Goal: Task Accomplishment & Management: Manage account settings

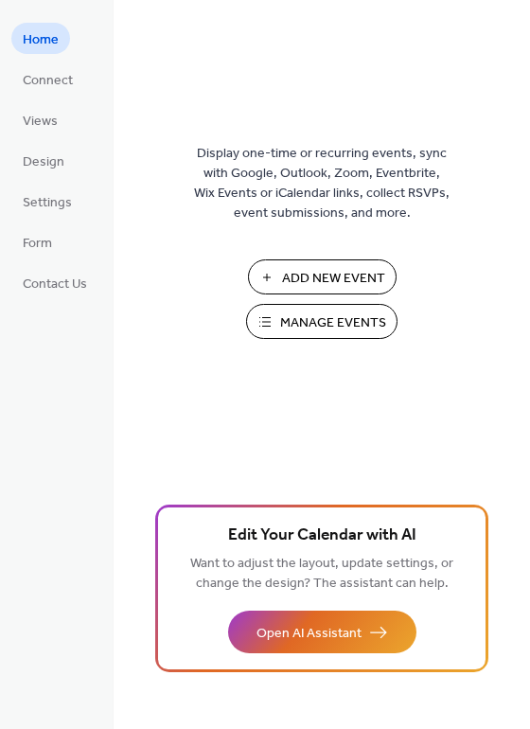
click at [356, 327] on span "Manage Events" at bounding box center [333, 323] width 106 height 20
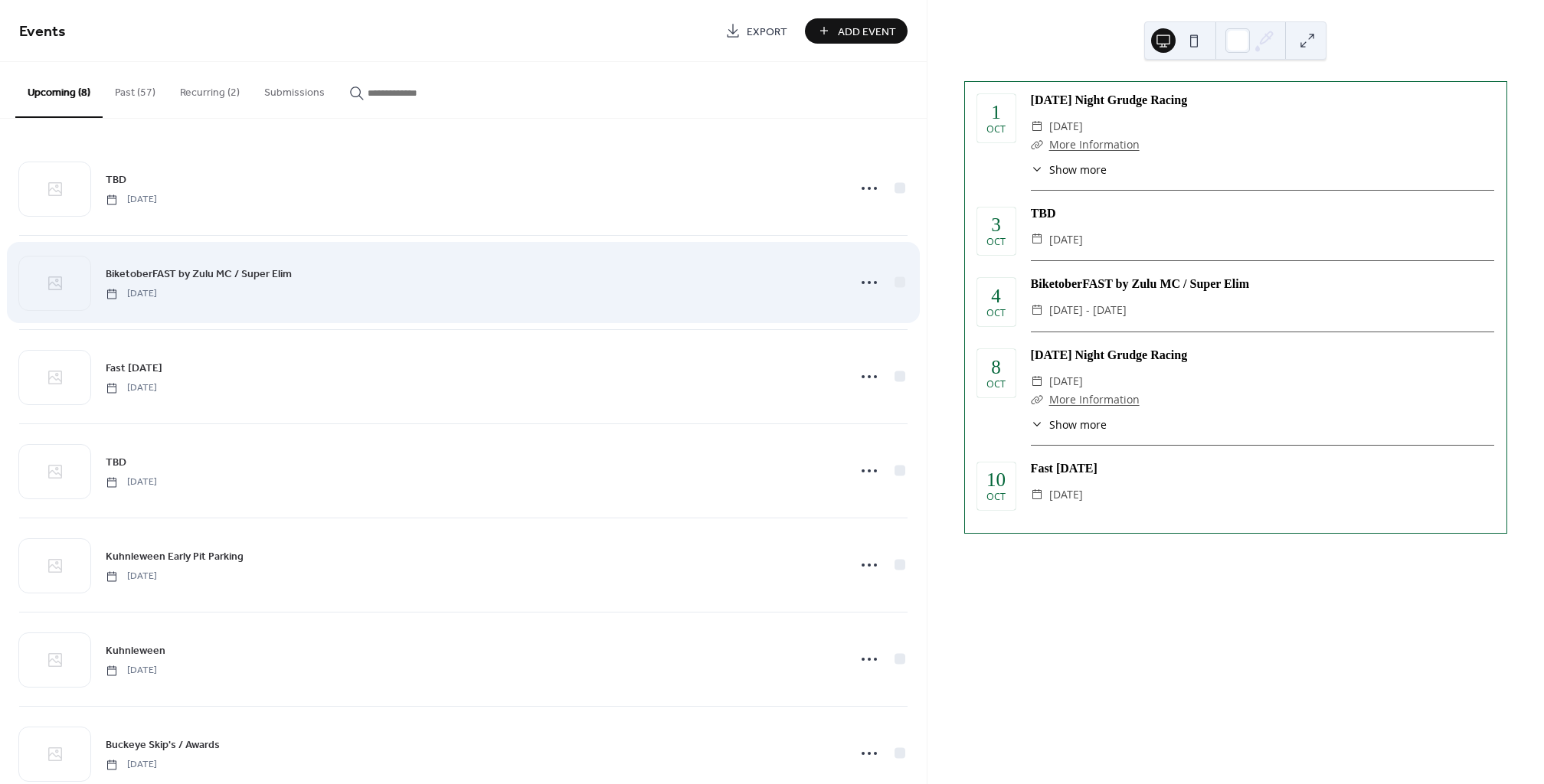
click at [829, 286] on div "BiketoberFAST by Zulu MC / Super Elim Saturday, October 4, 2025" at bounding box center [472, 282] width 732 height 35
click at [829, 286] on div "BiketoberFAST by Zulu MC / Super Elim Saturday, October 4, 2025" at bounding box center [472, 282] width 732 height 35
drag, startPoint x: 849, startPoint y: 285, endPoint x: 861, endPoint y: 282, distance: 12.4
click at [854, 284] on div at bounding box center [869, 282] width 31 height 31
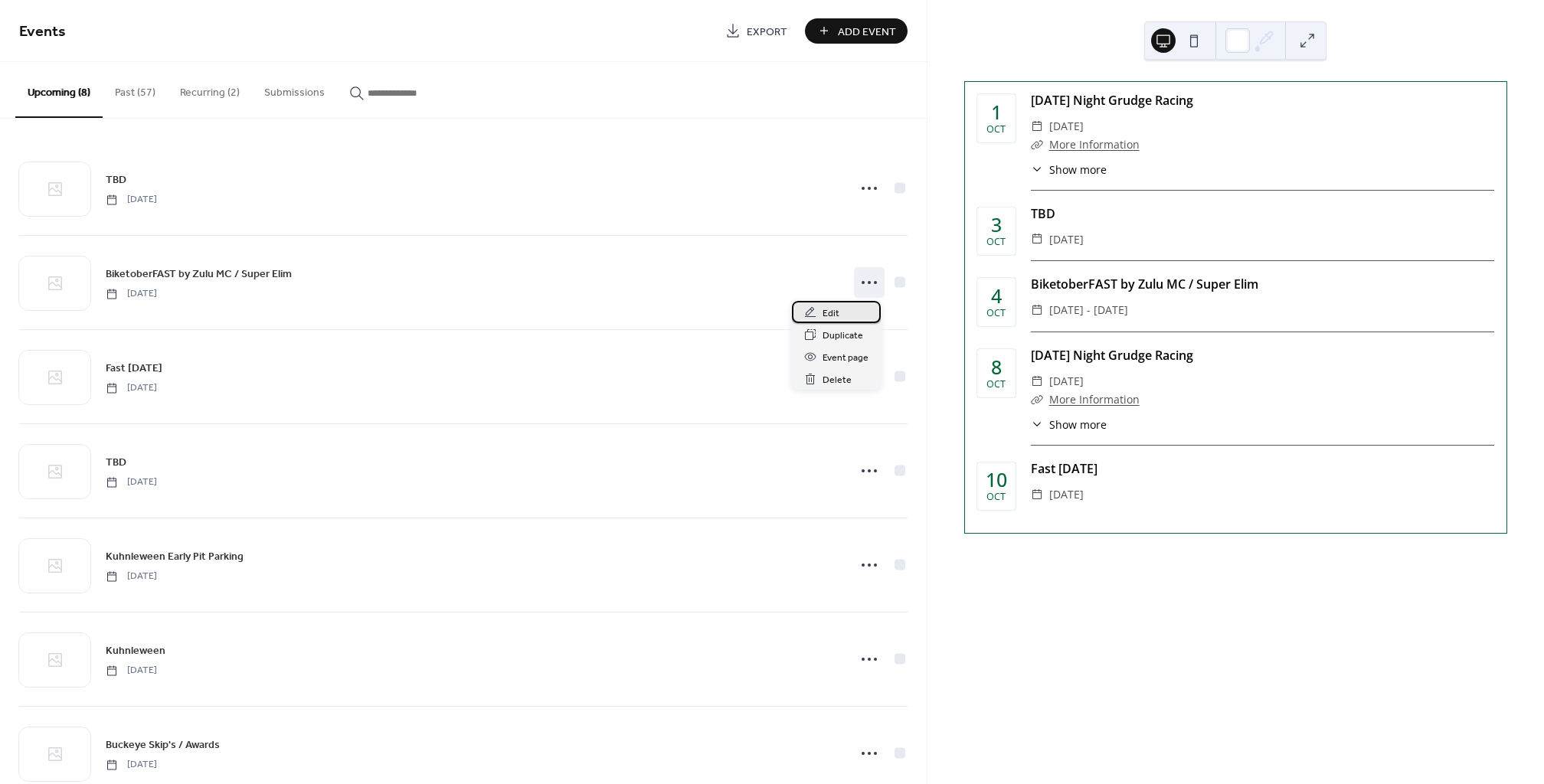
click at [837, 311] on span "Edit" at bounding box center [830, 314] width 17 height 16
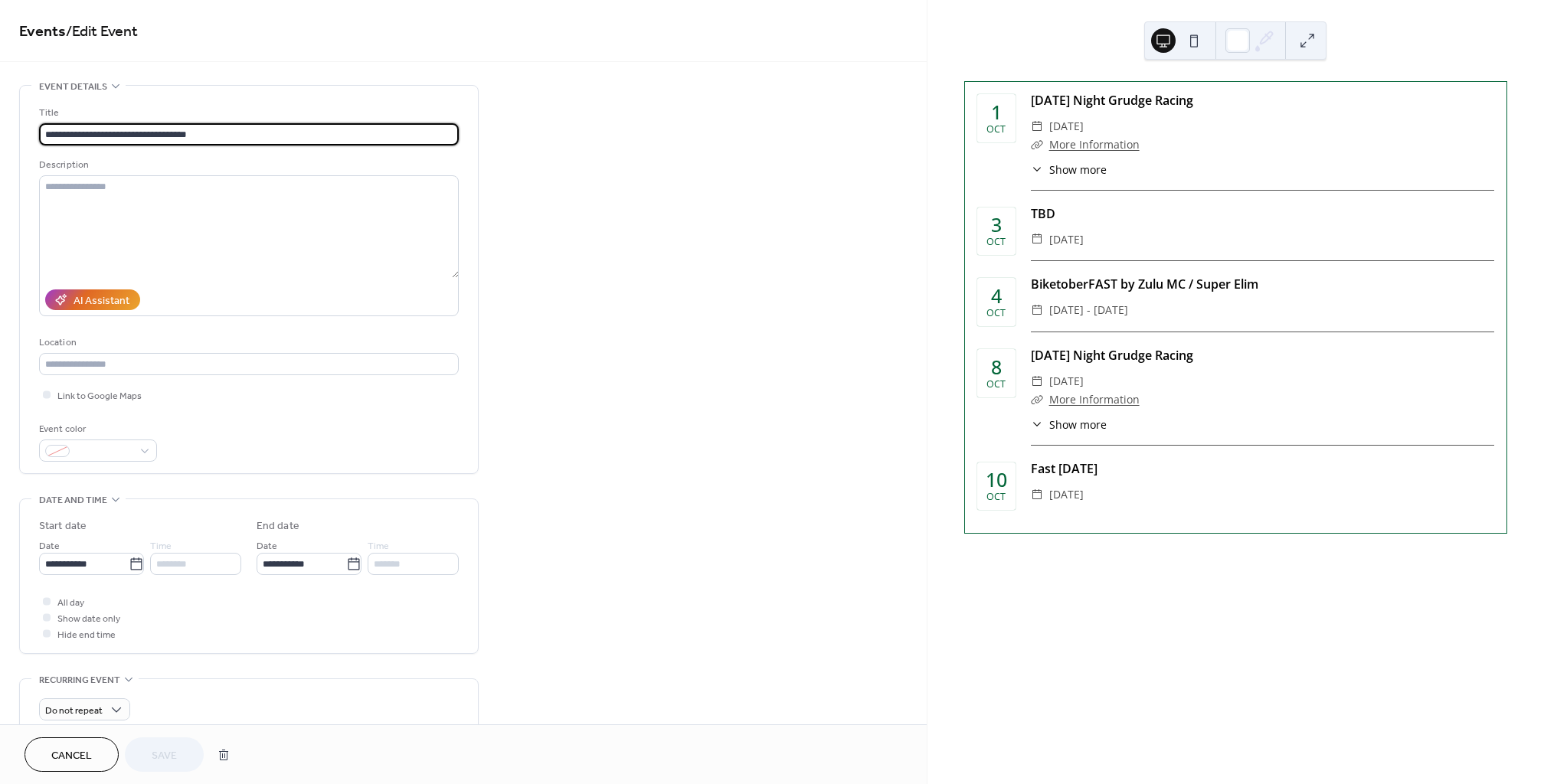
drag, startPoint x: 52, startPoint y: 757, endPoint x: 78, endPoint y: 739, distance: 31.6
click at [52, 757] on span "Cancel" at bounding box center [71, 756] width 40 height 16
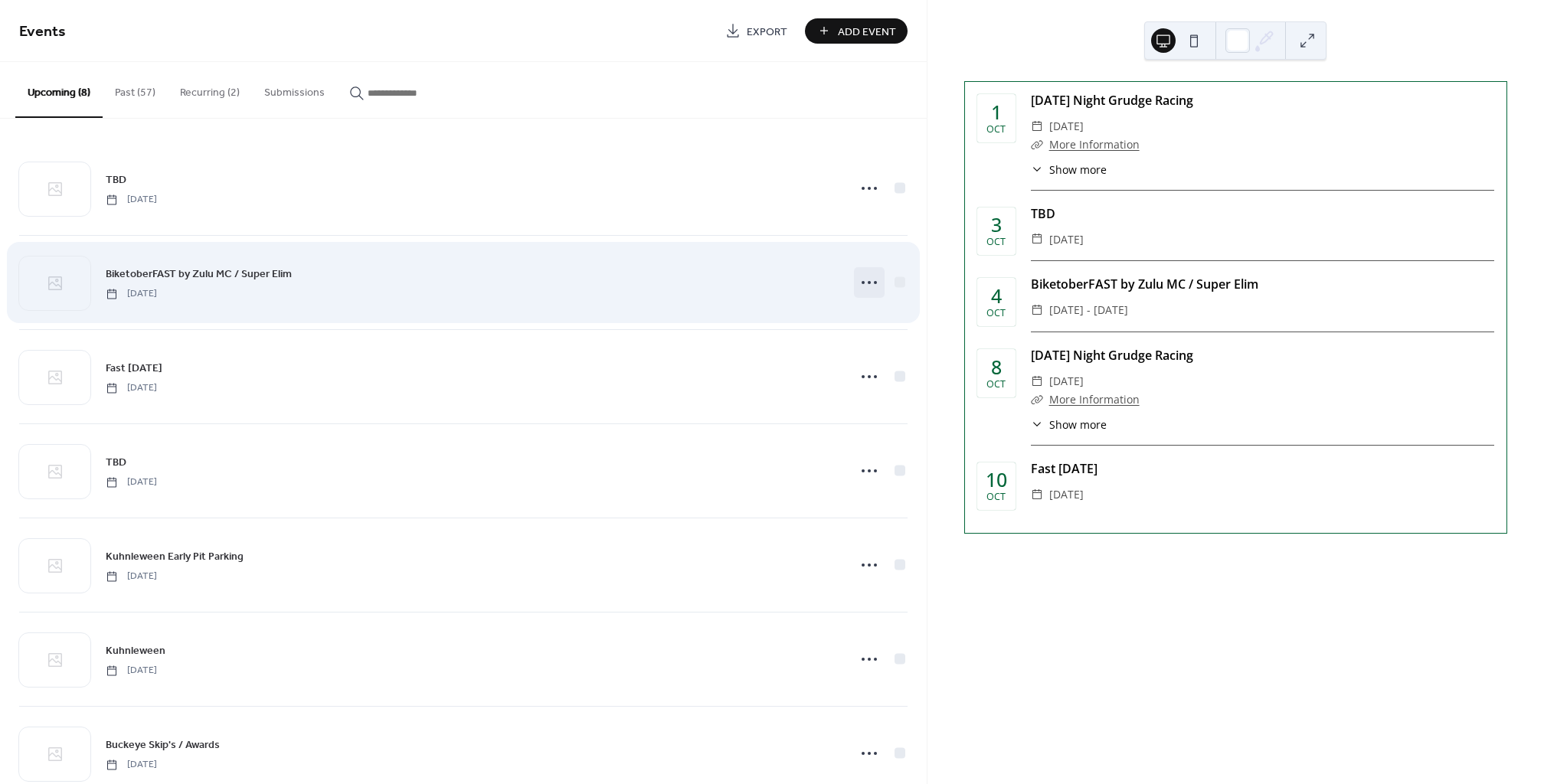
click at [868, 280] on icon at bounding box center [869, 282] width 24 height 24
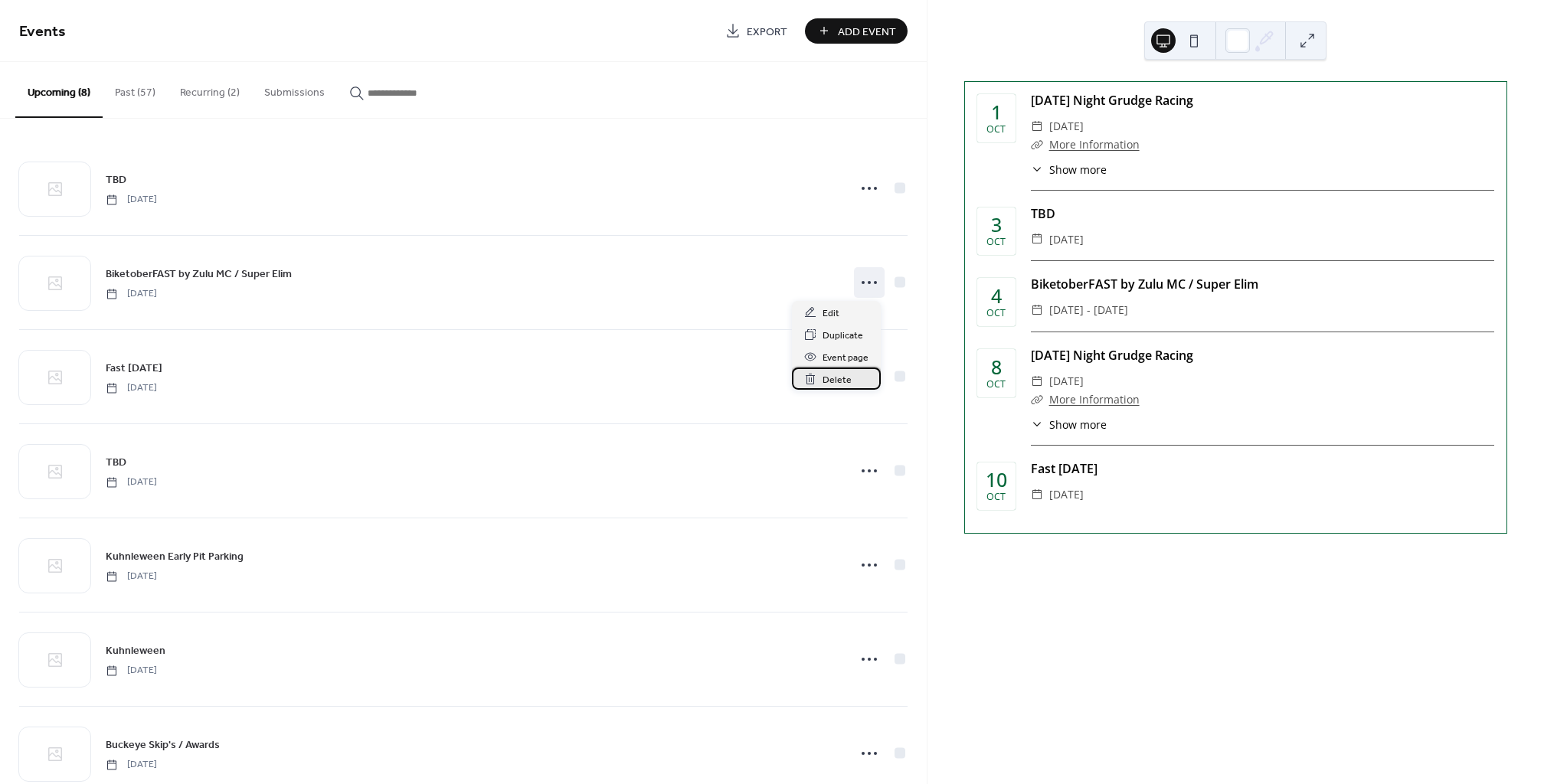
click at [834, 385] on span "Delete" at bounding box center [837, 380] width 29 height 16
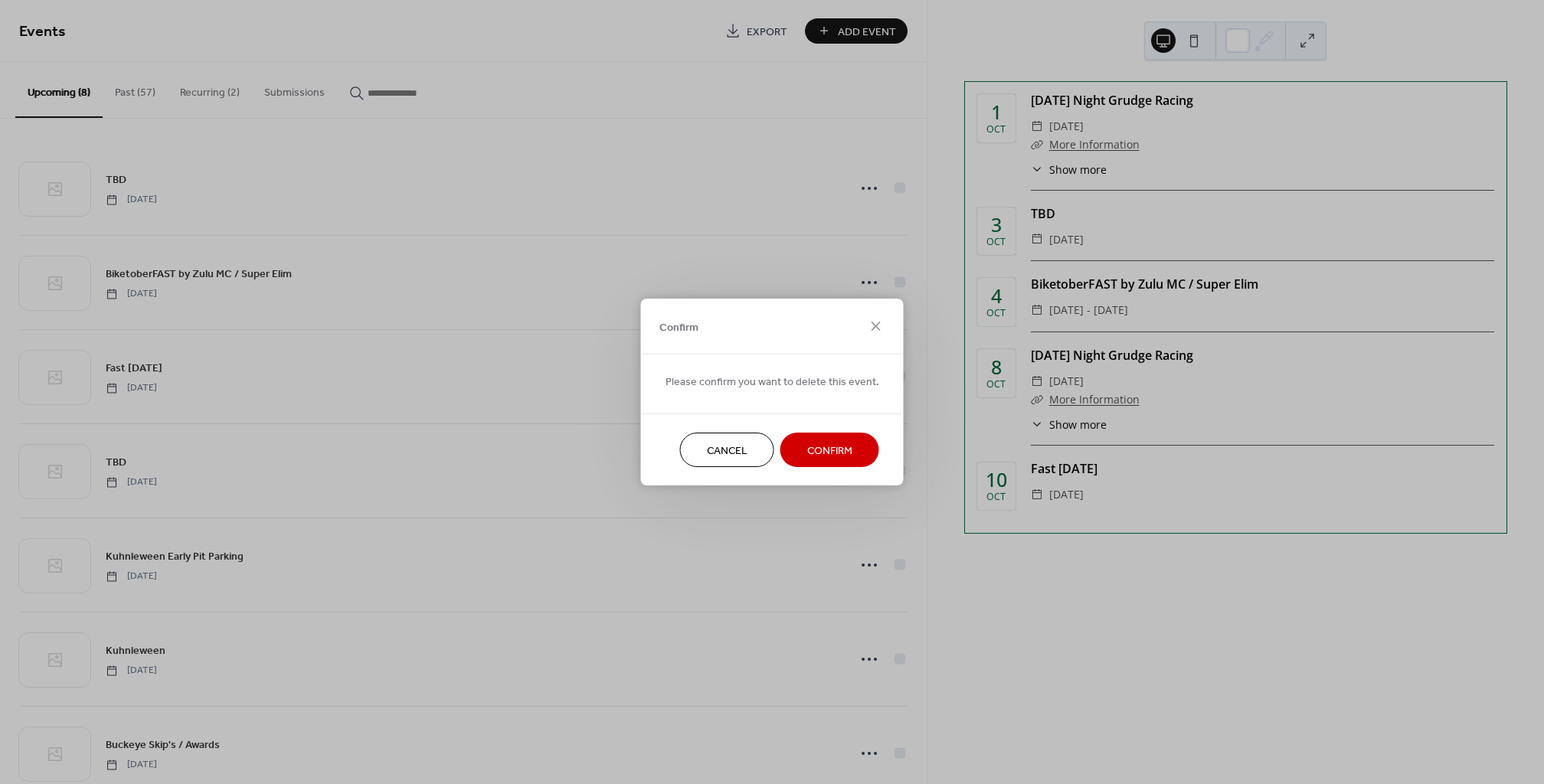
click at [816, 443] on span "Confirm" at bounding box center [829, 451] width 45 height 16
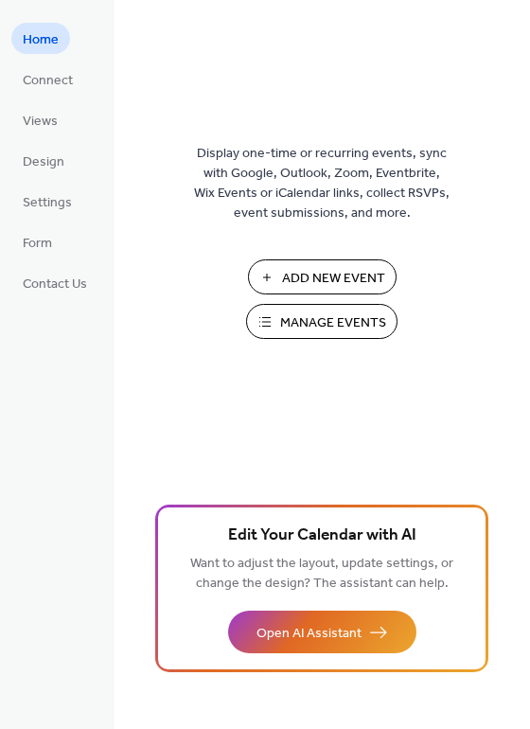
click at [343, 321] on span "Manage Events" at bounding box center [333, 323] width 106 height 20
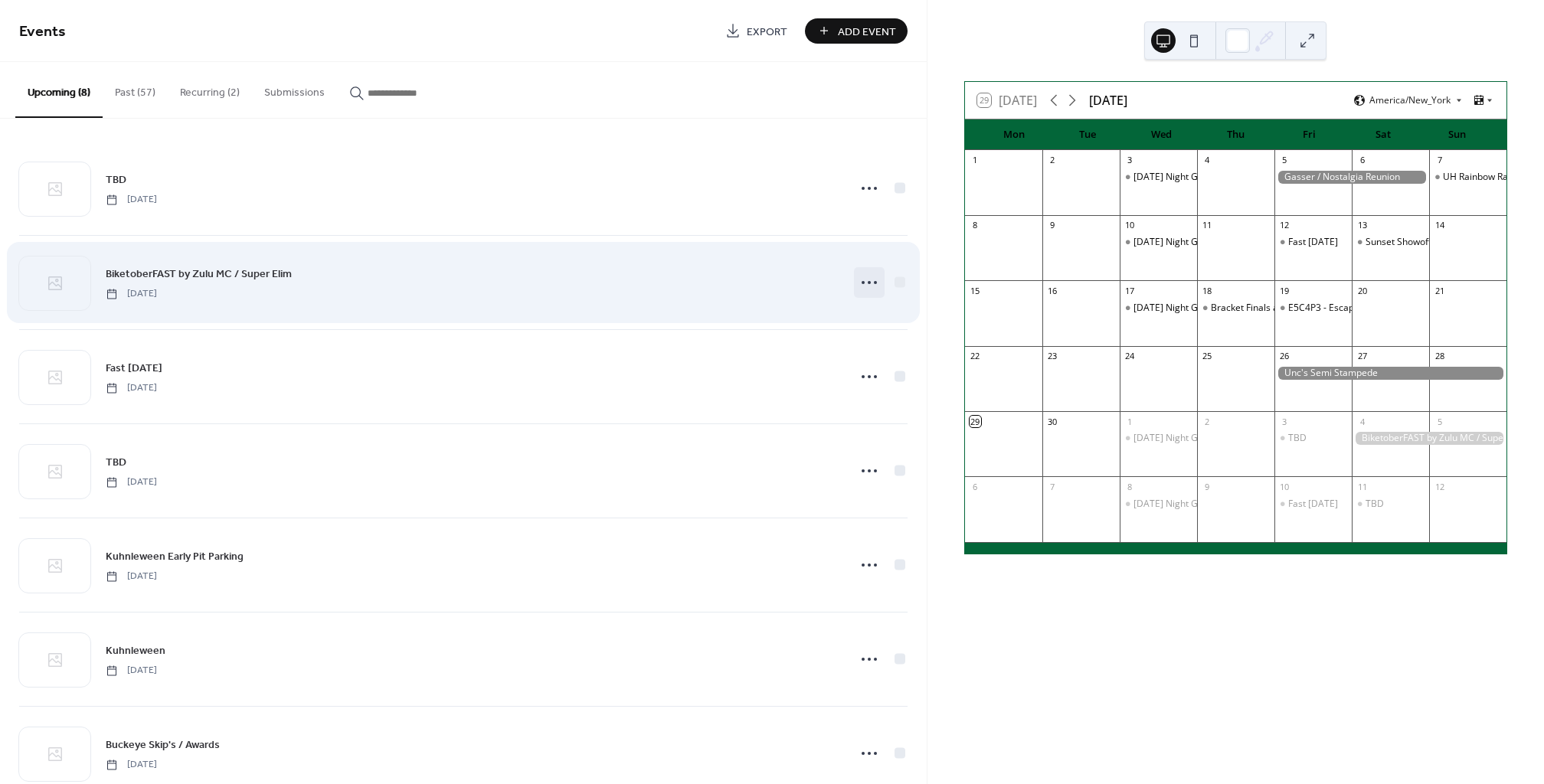
click at [867, 278] on icon at bounding box center [869, 282] width 24 height 24
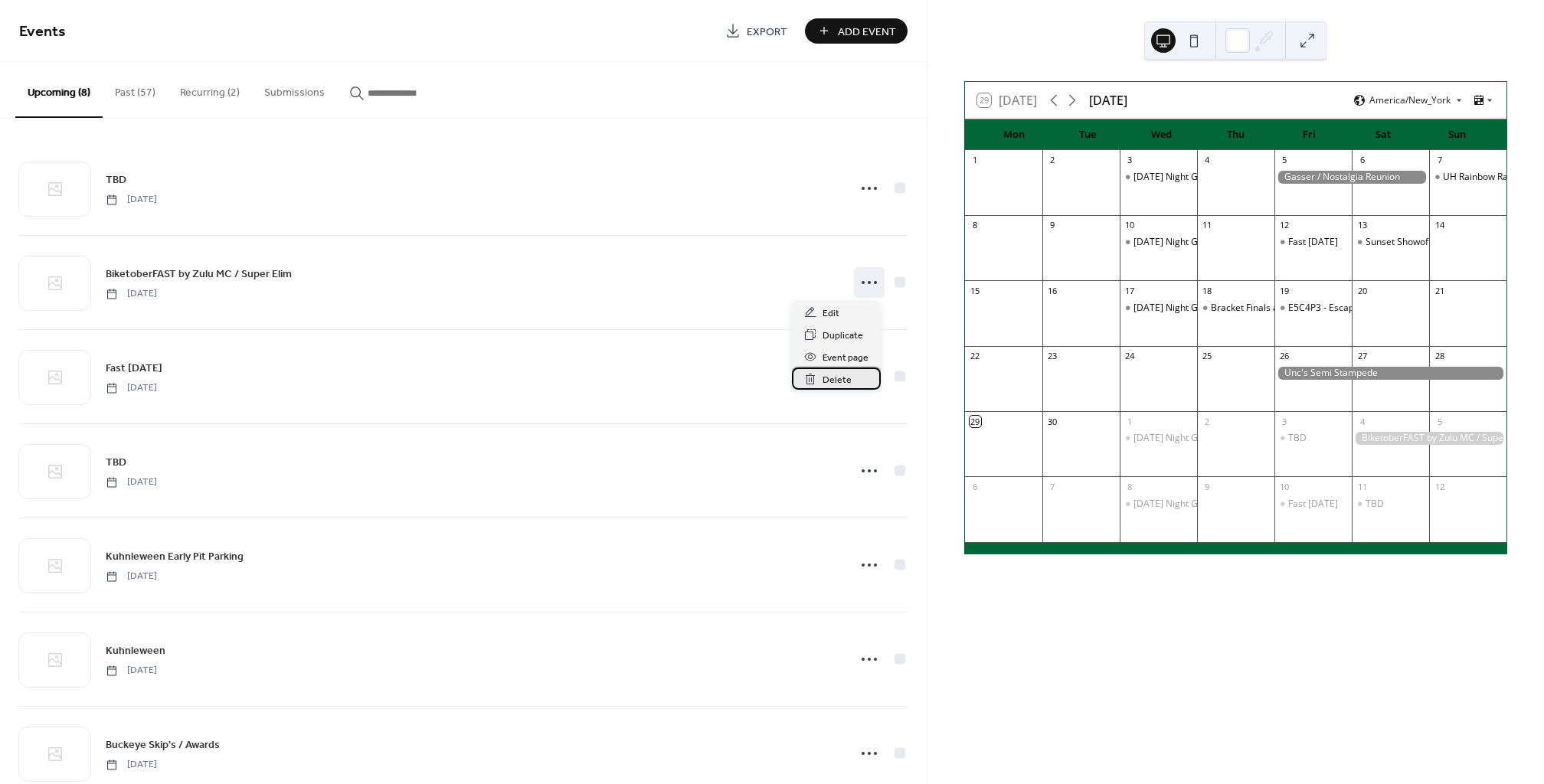
click at [839, 381] on span "Delete" at bounding box center [837, 380] width 29 height 16
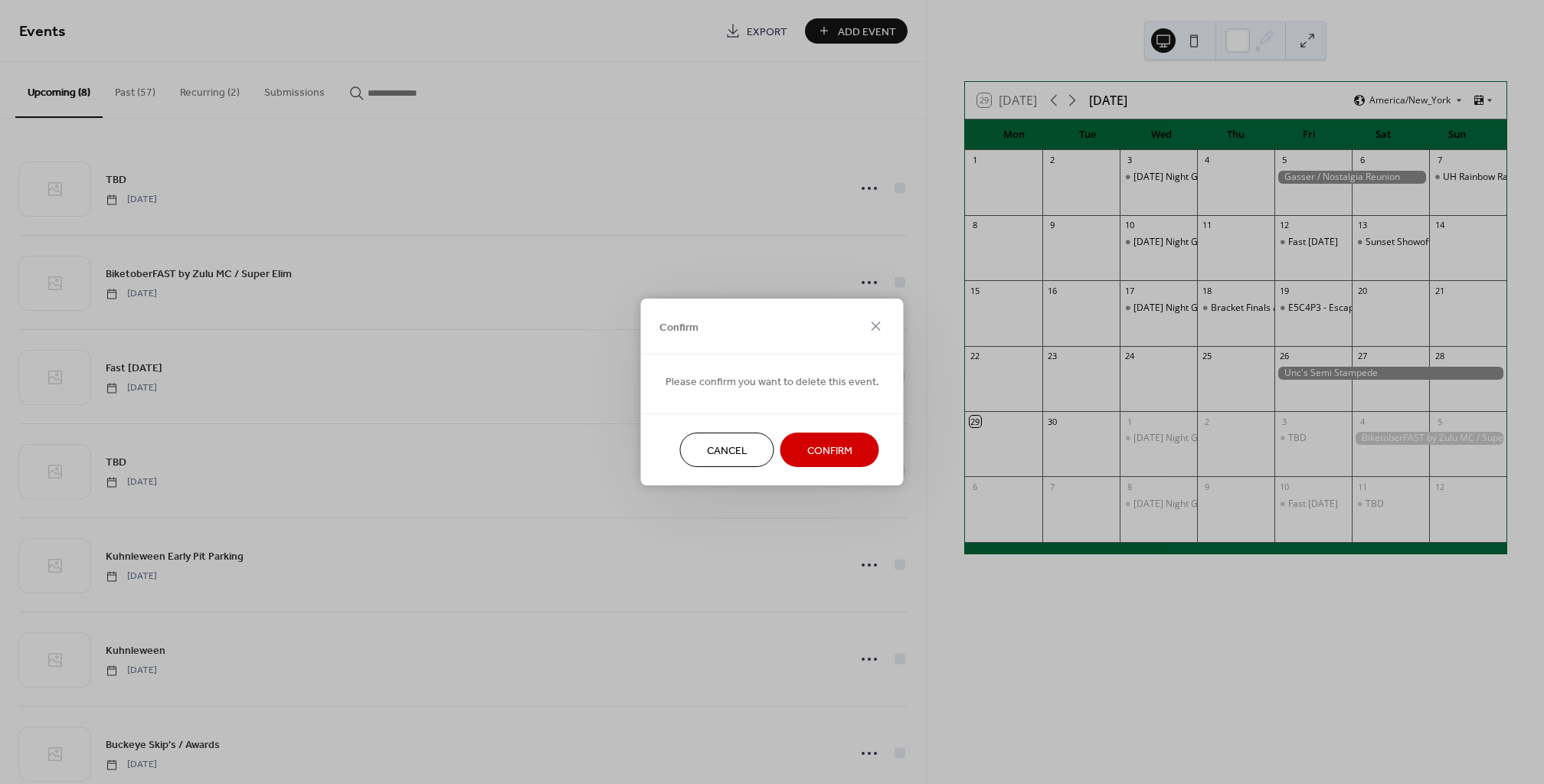
drag, startPoint x: 820, startPoint y: 440, endPoint x: 828, endPoint y: 427, distance: 15.3
click at [821, 443] on span "Confirm" at bounding box center [829, 451] width 45 height 16
